Goal: Go to known website: Access a specific website the user already knows

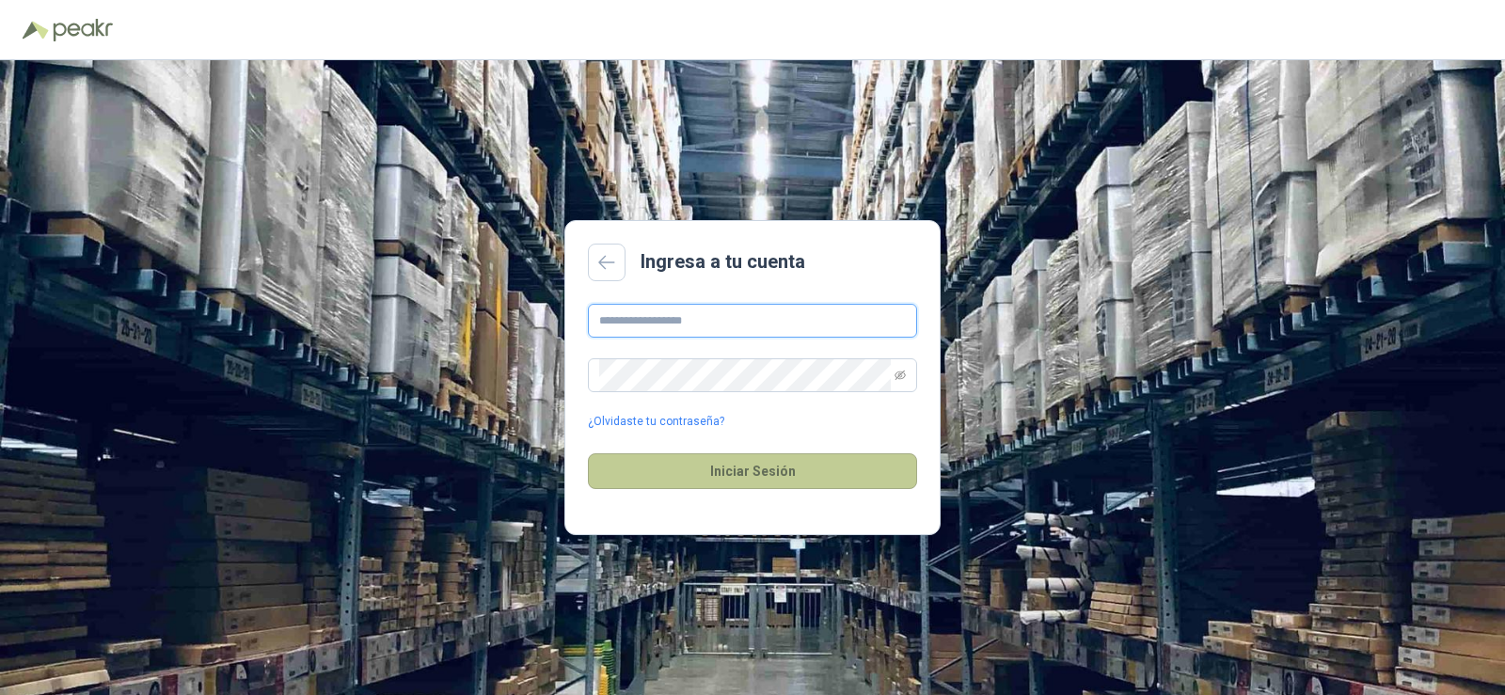
type input "**********"
click at [723, 467] on button "Iniciar Sesión" at bounding box center [752, 471] width 329 height 36
